Goal: Book appointment/travel/reservation

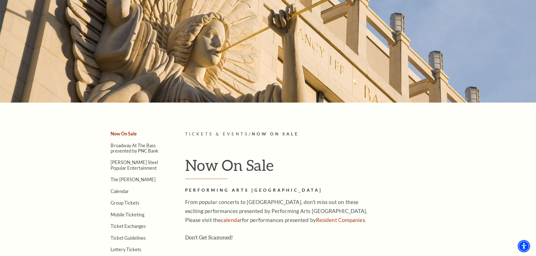
scroll to position [84, 0]
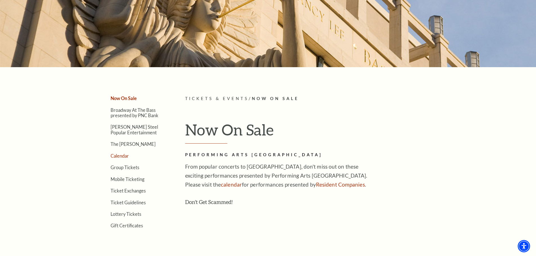
click at [121, 156] on link "Calendar" at bounding box center [120, 155] width 18 height 5
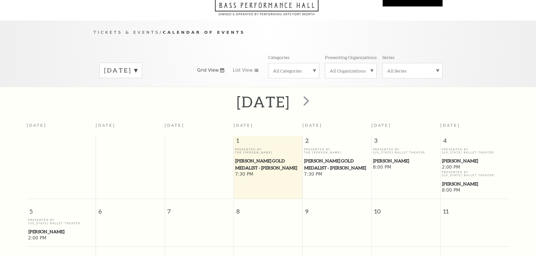
scroll to position [50, 0]
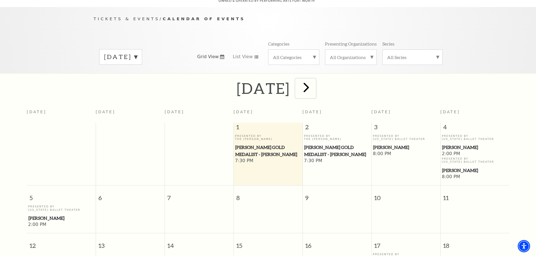
click at [314, 82] on span "next" at bounding box center [306, 87] width 16 height 16
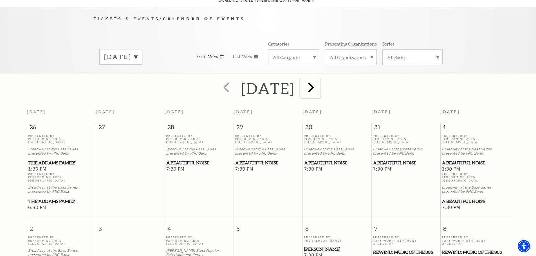
click at [319, 80] on span "next" at bounding box center [311, 87] width 16 height 16
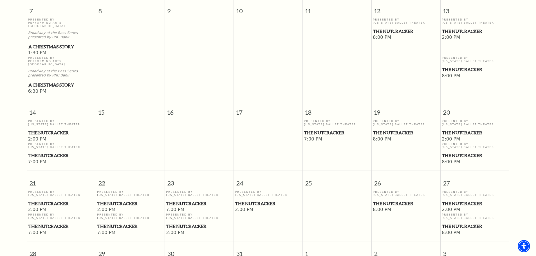
scroll to position [359, 0]
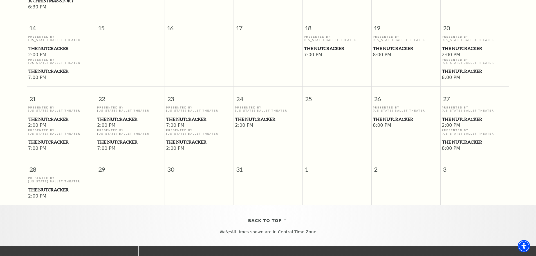
click at [35, 139] on span "The Nutcracker" at bounding box center [61, 142] width 66 height 7
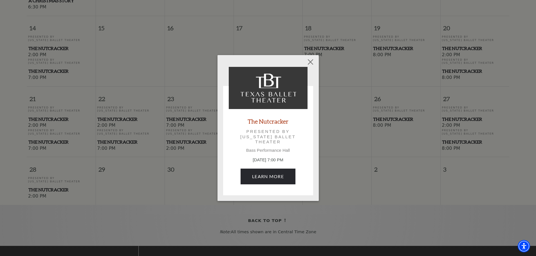
click at [269, 159] on p "December 21, 7:00 PM" at bounding box center [268, 160] width 79 height 6
click at [267, 181] on link "Learn More" at bounding box center [268, 177] width 55 height 16
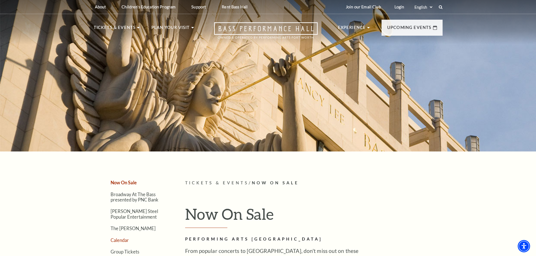
click at [120, 242] on link "Calendar" at bounding box center [120, 240] width 18 height 5
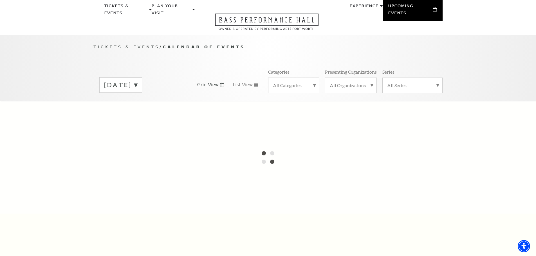
scroll to position [28, 0]
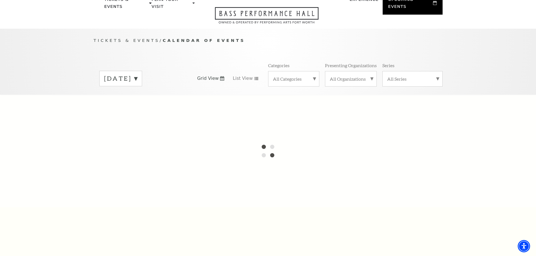
click at [137, 74] on label "[DATE]" at bounding box center [120, 78] width 33 height 9
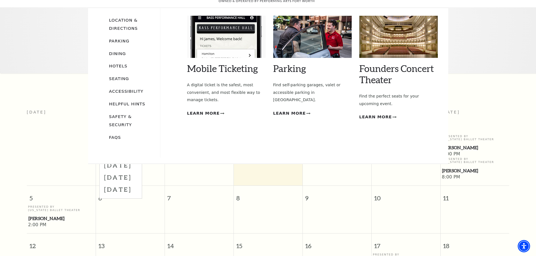
scroll to position [50, 0]
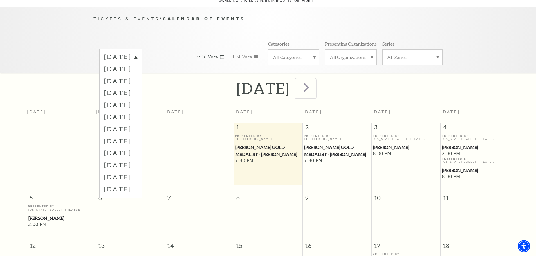
click at [314, 79] on span "next" at bounding box center [306, 87] width 16 height 16
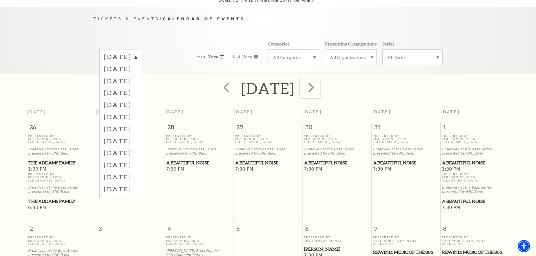
click at [319, 83] on span "next" at bounding box center [311, 87] width 16 height 16
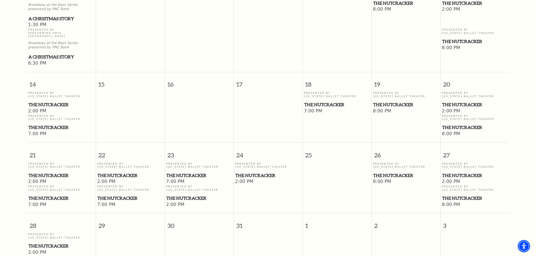
scroll to position [359, 0]
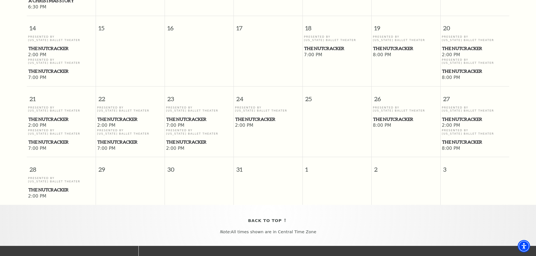
click at [114, 116] on span "The Nutcracker" at bounding box center [130, 119] width 66 height 7
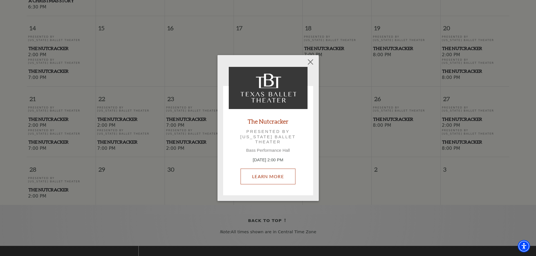
click at [265, 176] on link "Learn More" at bounding box center [268, 177] width 55 height 16
